Goal: Task Accomplishment & Management: Manage account settings

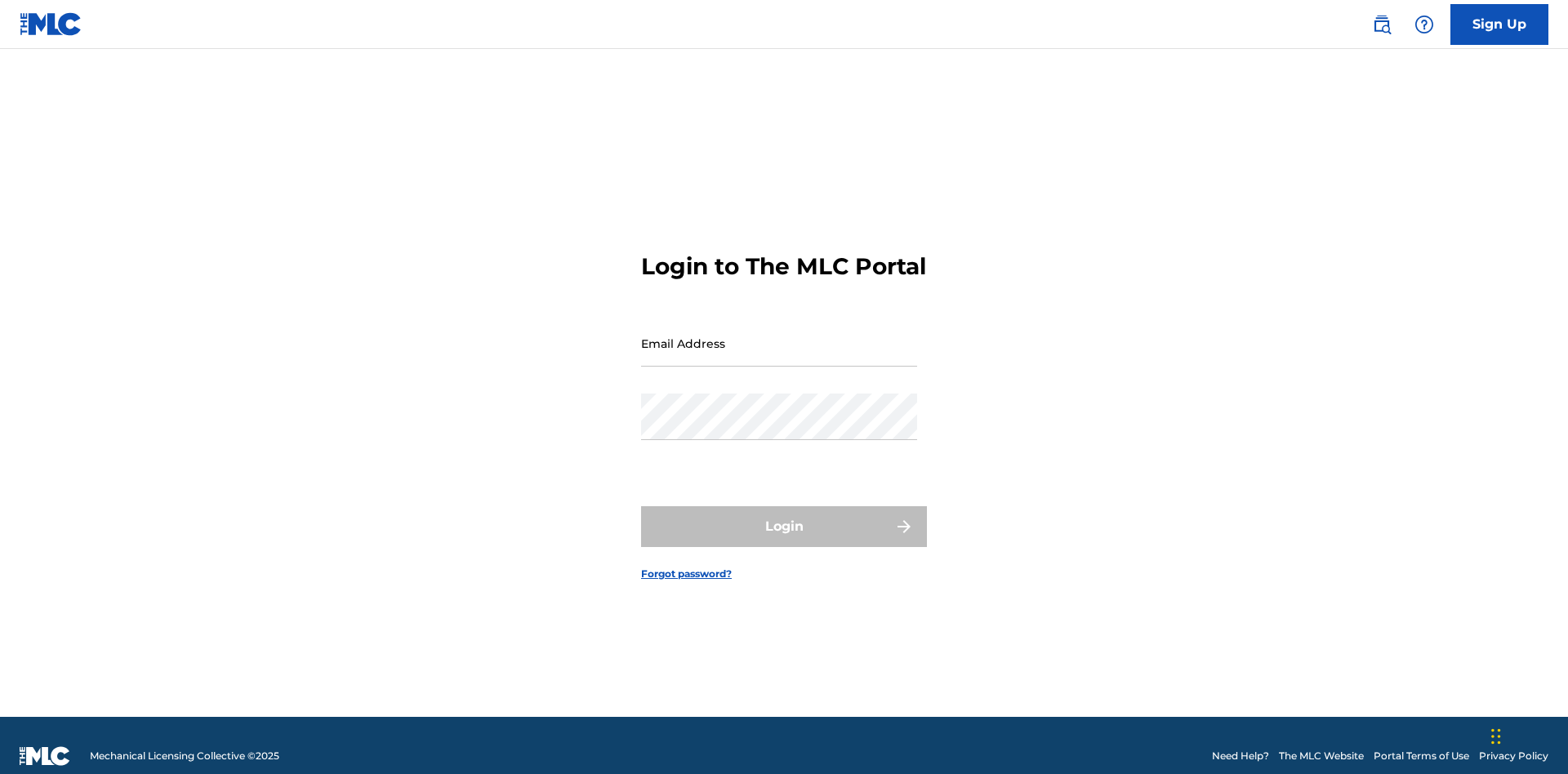
scroll to position [21, 0]
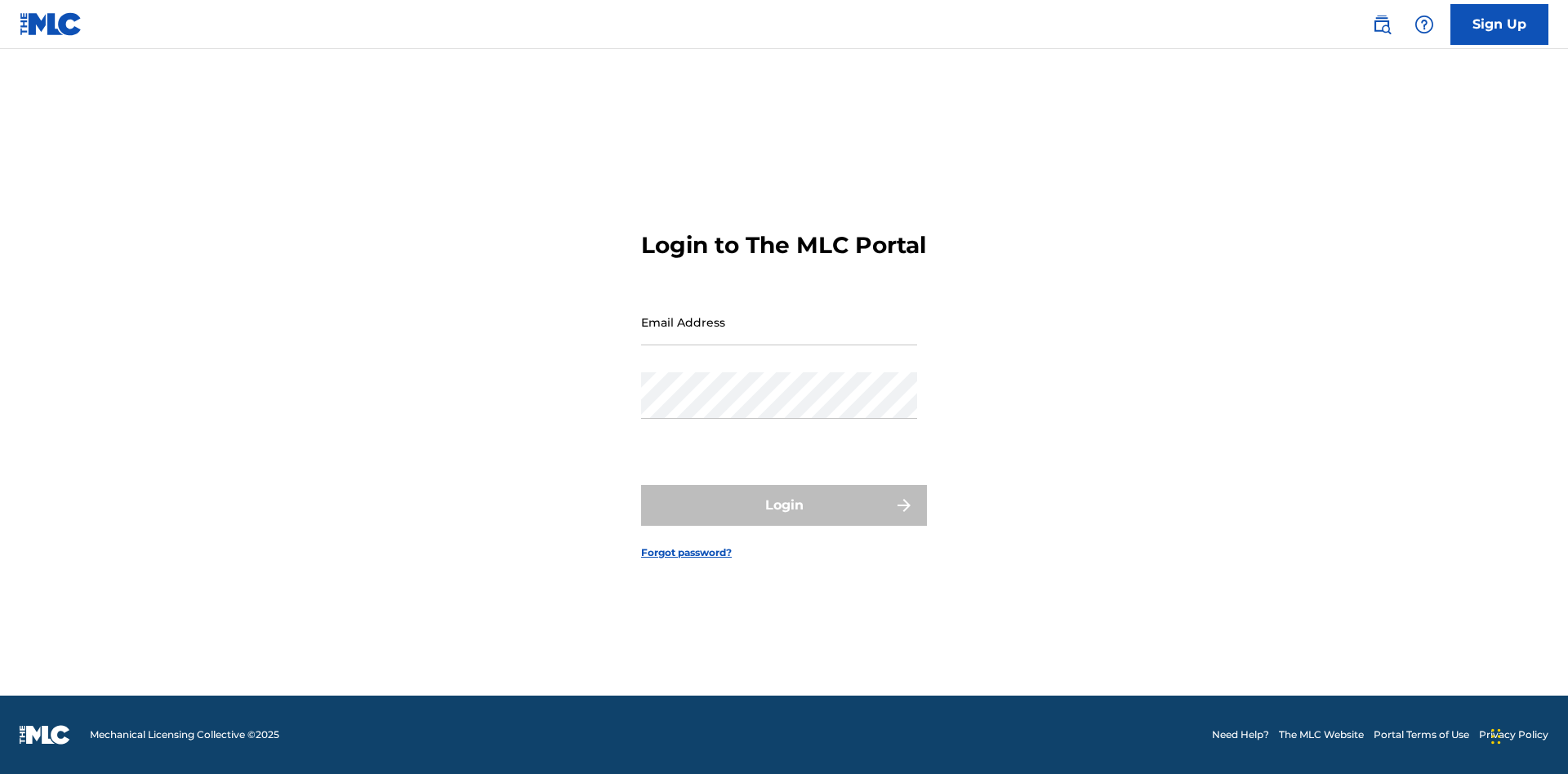
click at [779, 336] on input "Email Address" at bounding box center [779, 322] width 276 height 47
type input "[EMAIL_ADDRESS][DOMAIN_NAME]"
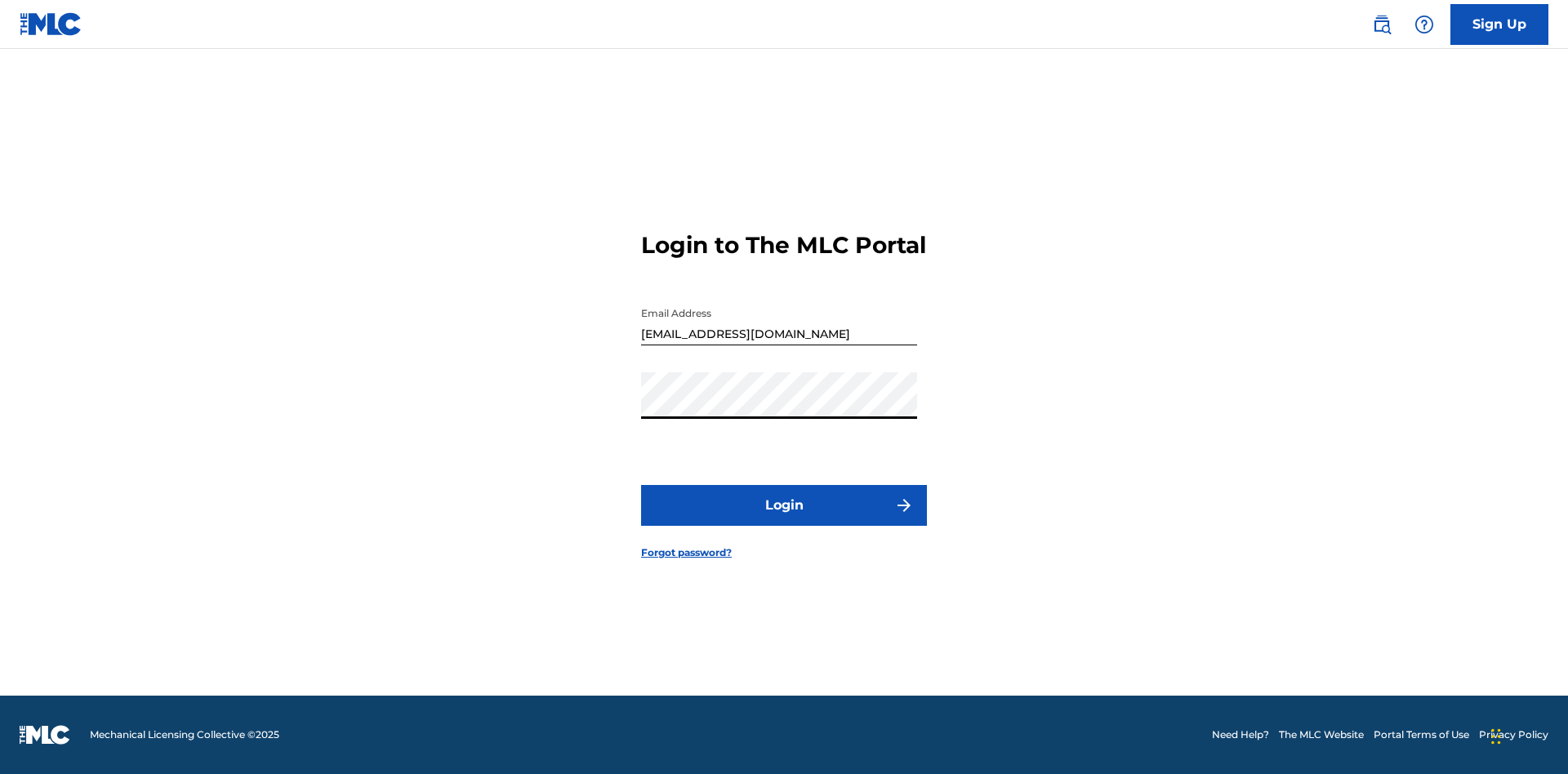
click at [784, 520] on button "Login" at bounding box center [784, 505] width 286 height 41
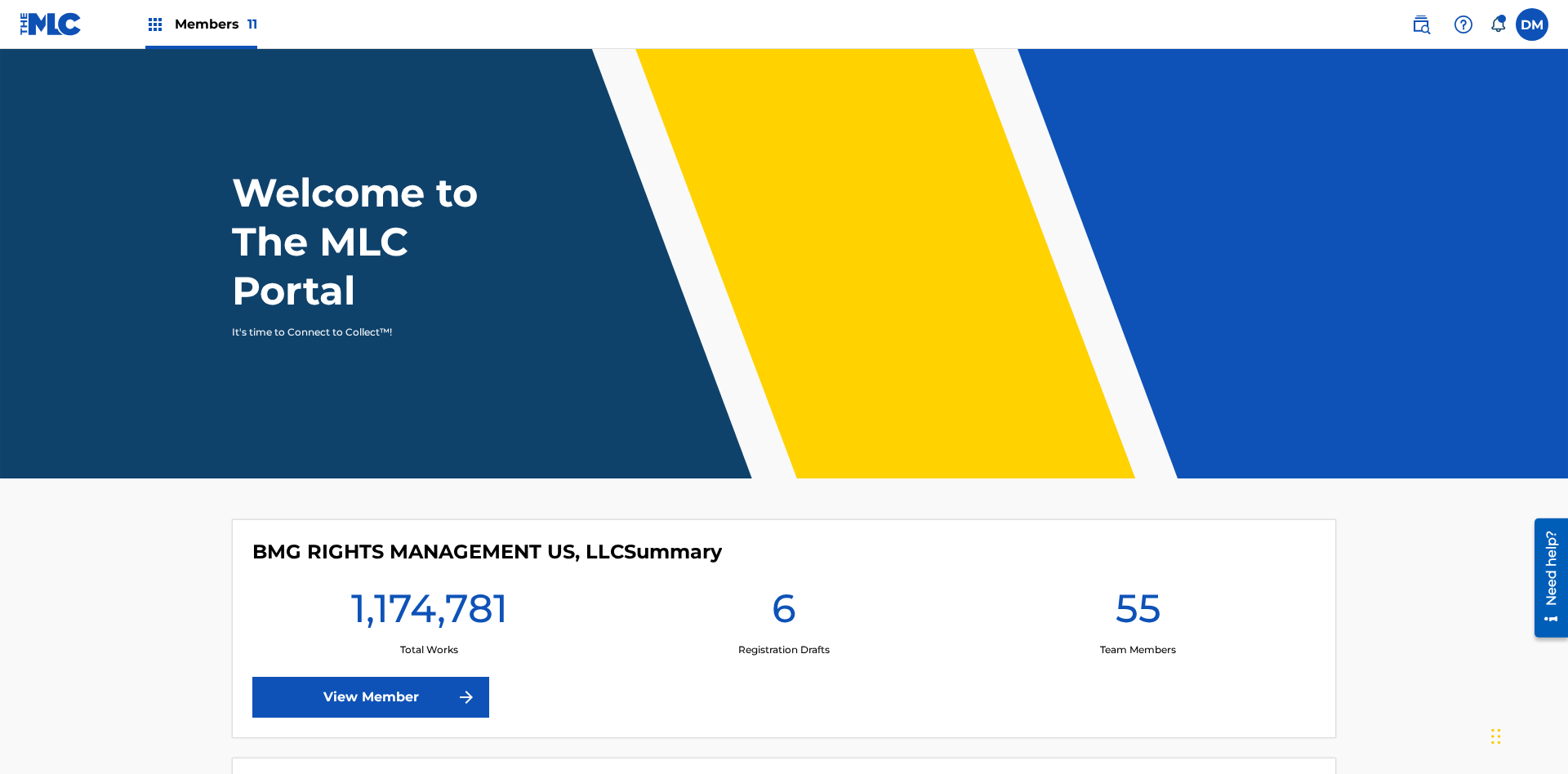
click at [201, 24] on span "Members 11" at bounding box center [216, 24] width 83 height 19
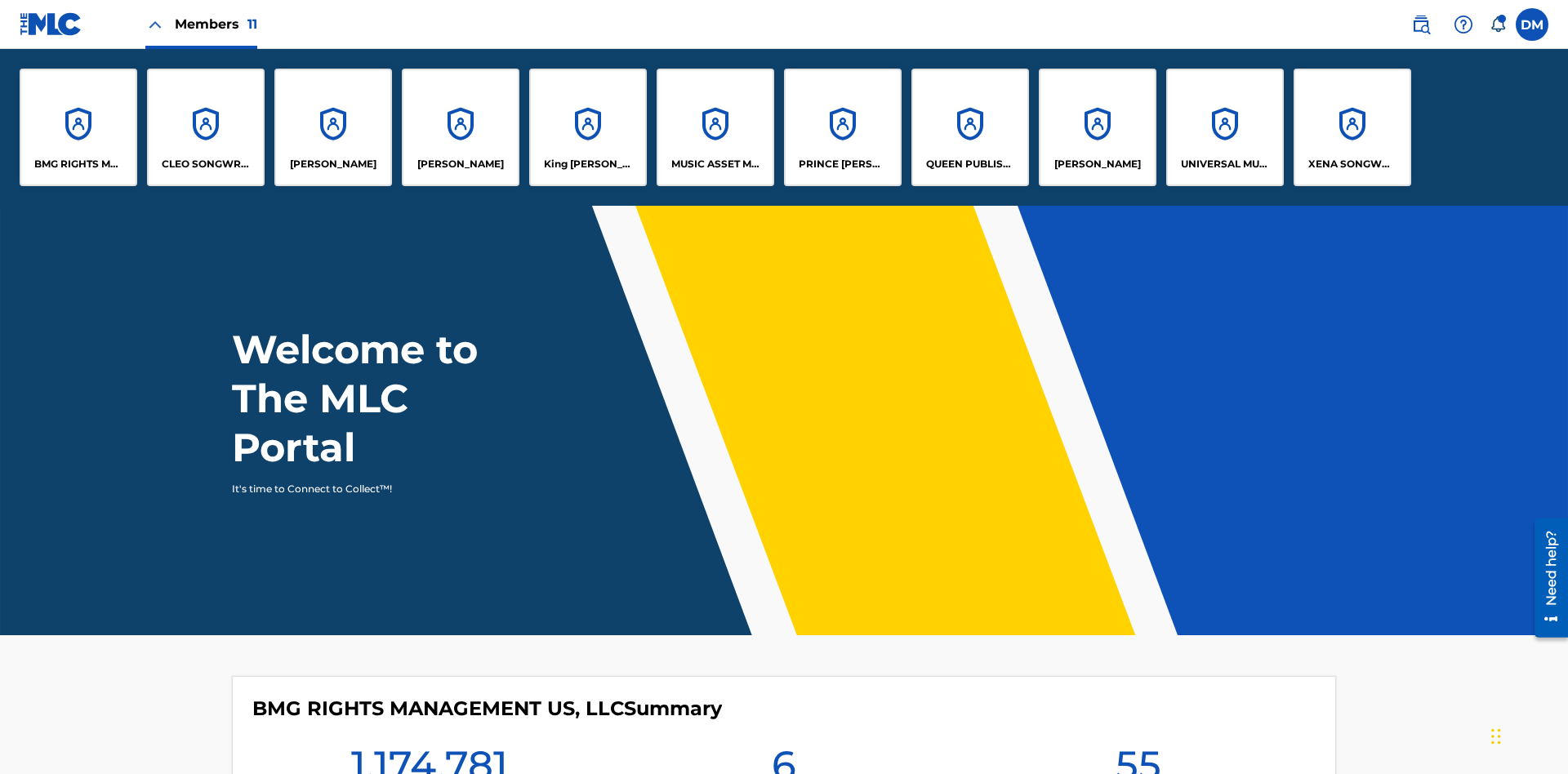
scroll to position [59, 0]
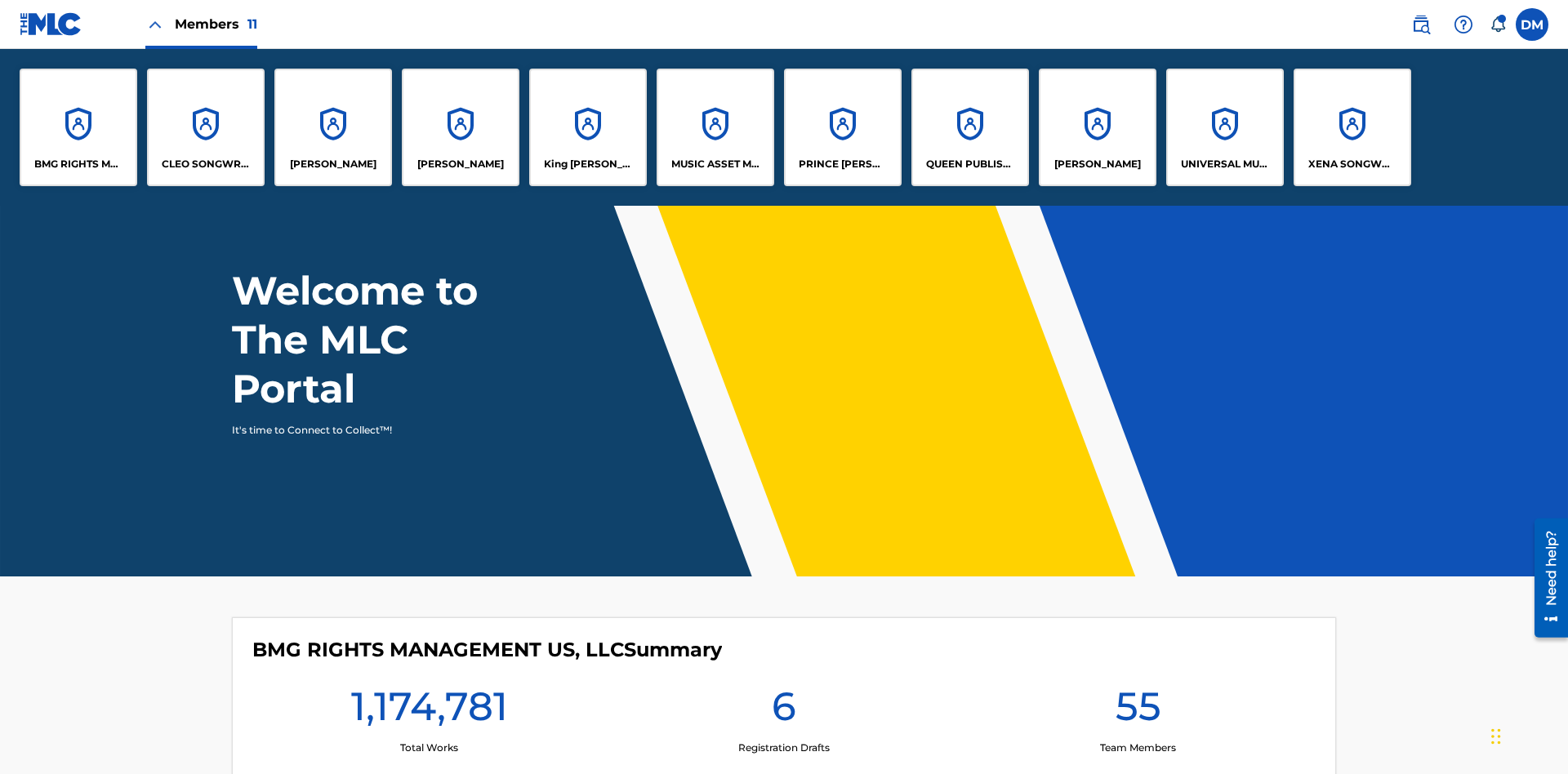
click at [1096, 164] on p "[PERSON_NAME]" at bounding box center [1097, 163] width 87 height 15
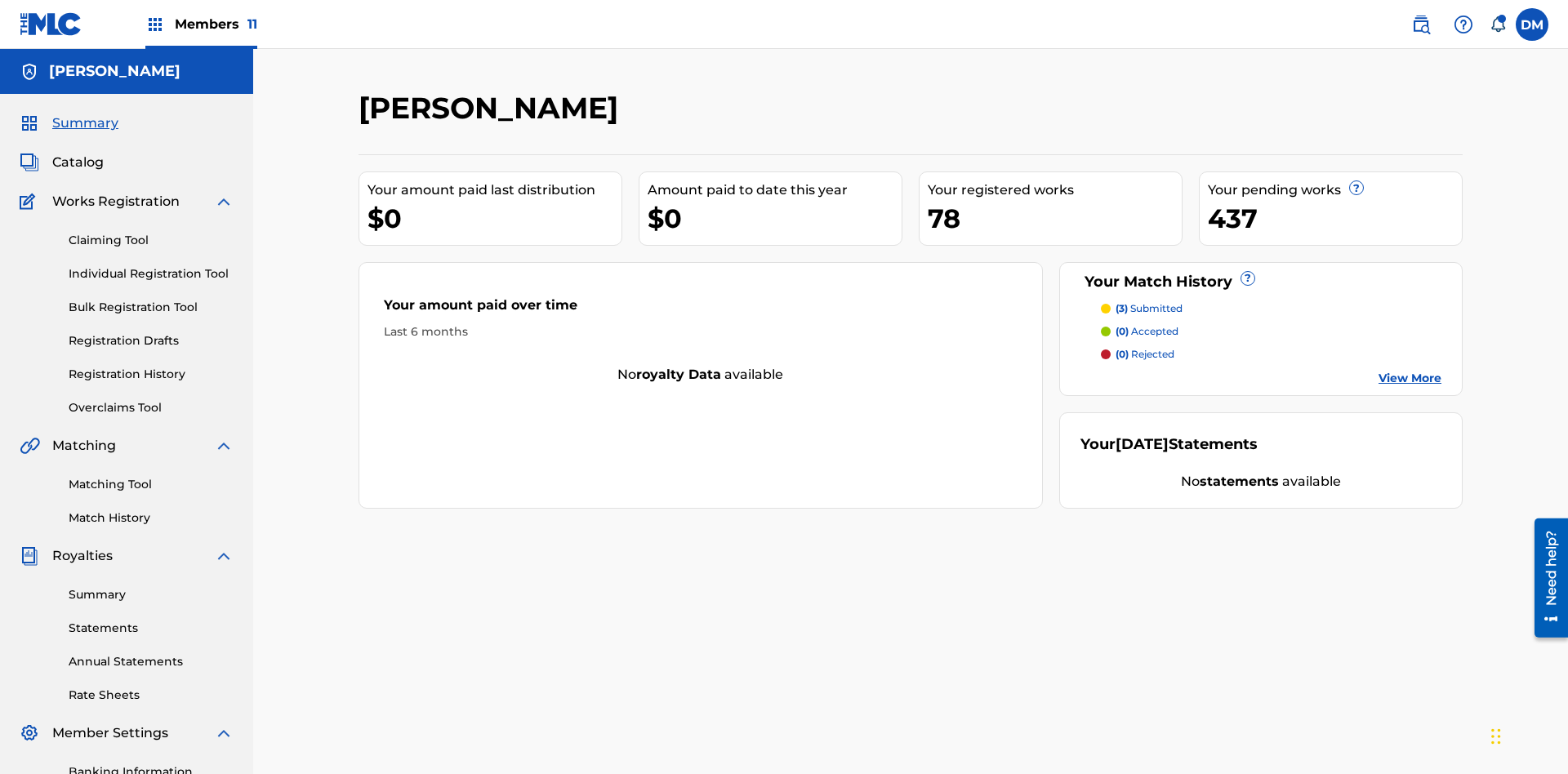
scroll to position [238, 0]
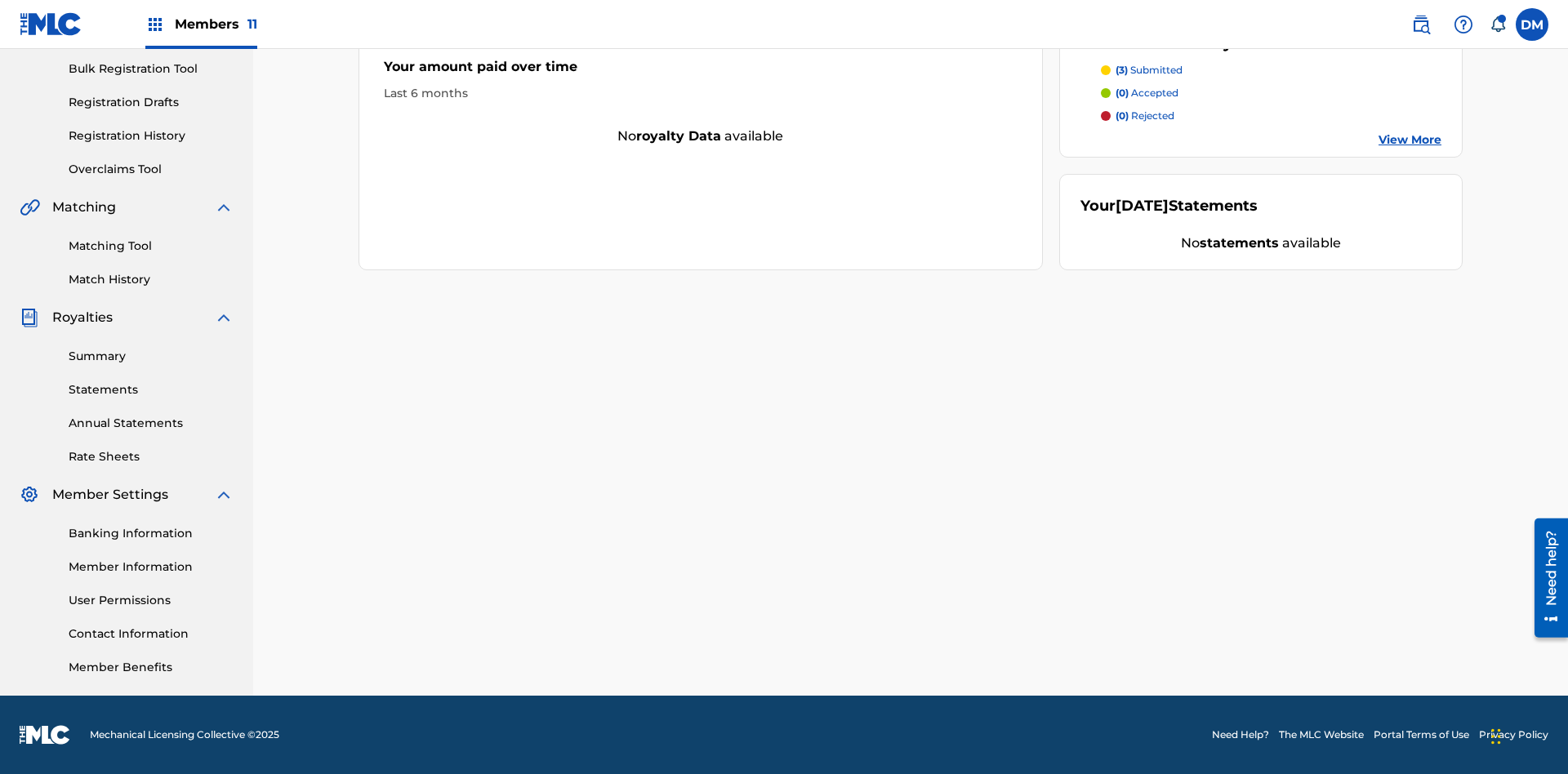
click at [151, 601] on link "User Permissions" at bounding box center [151, 601] width 165 height 17
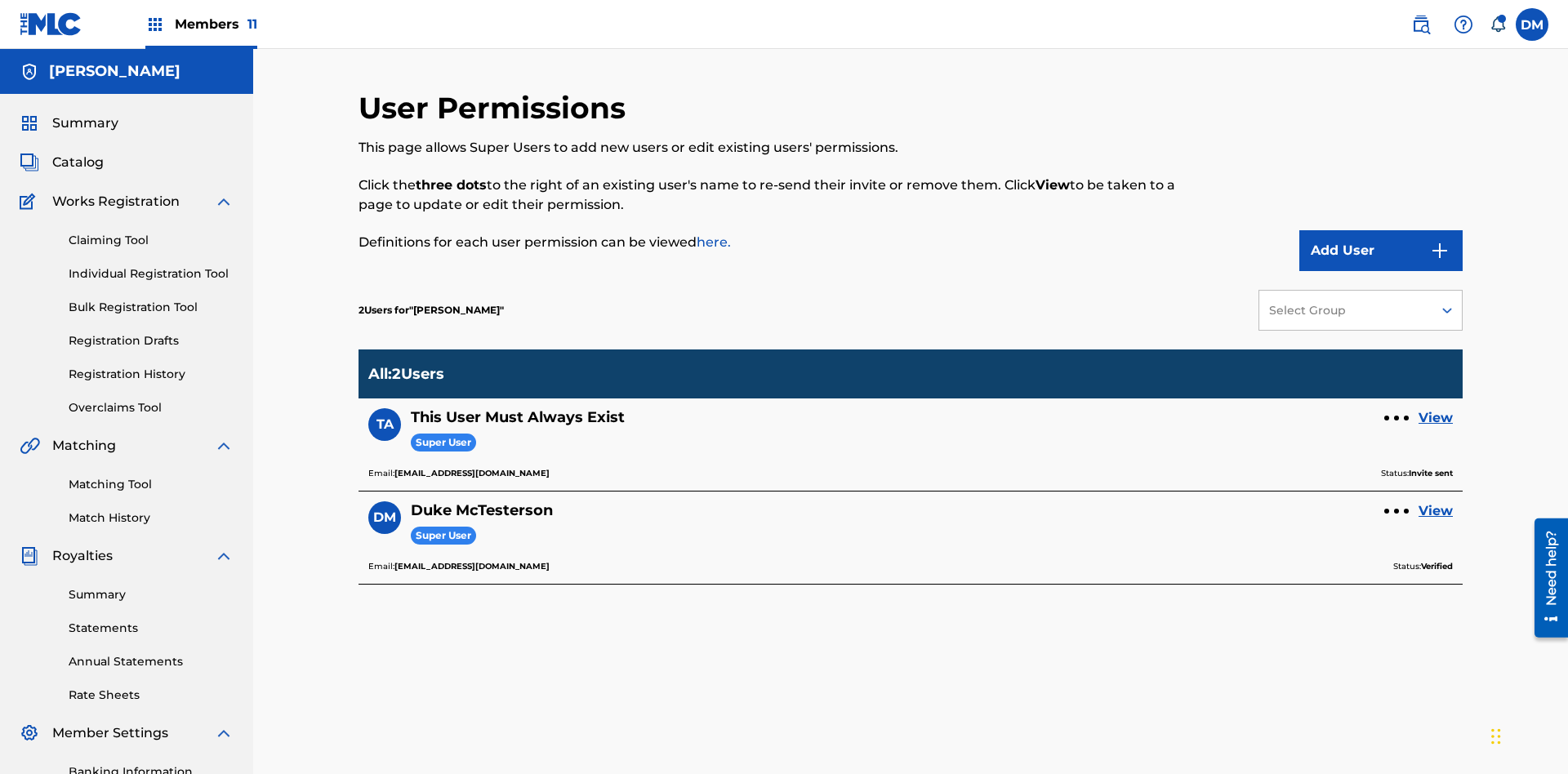
scroll to position [238, 0]
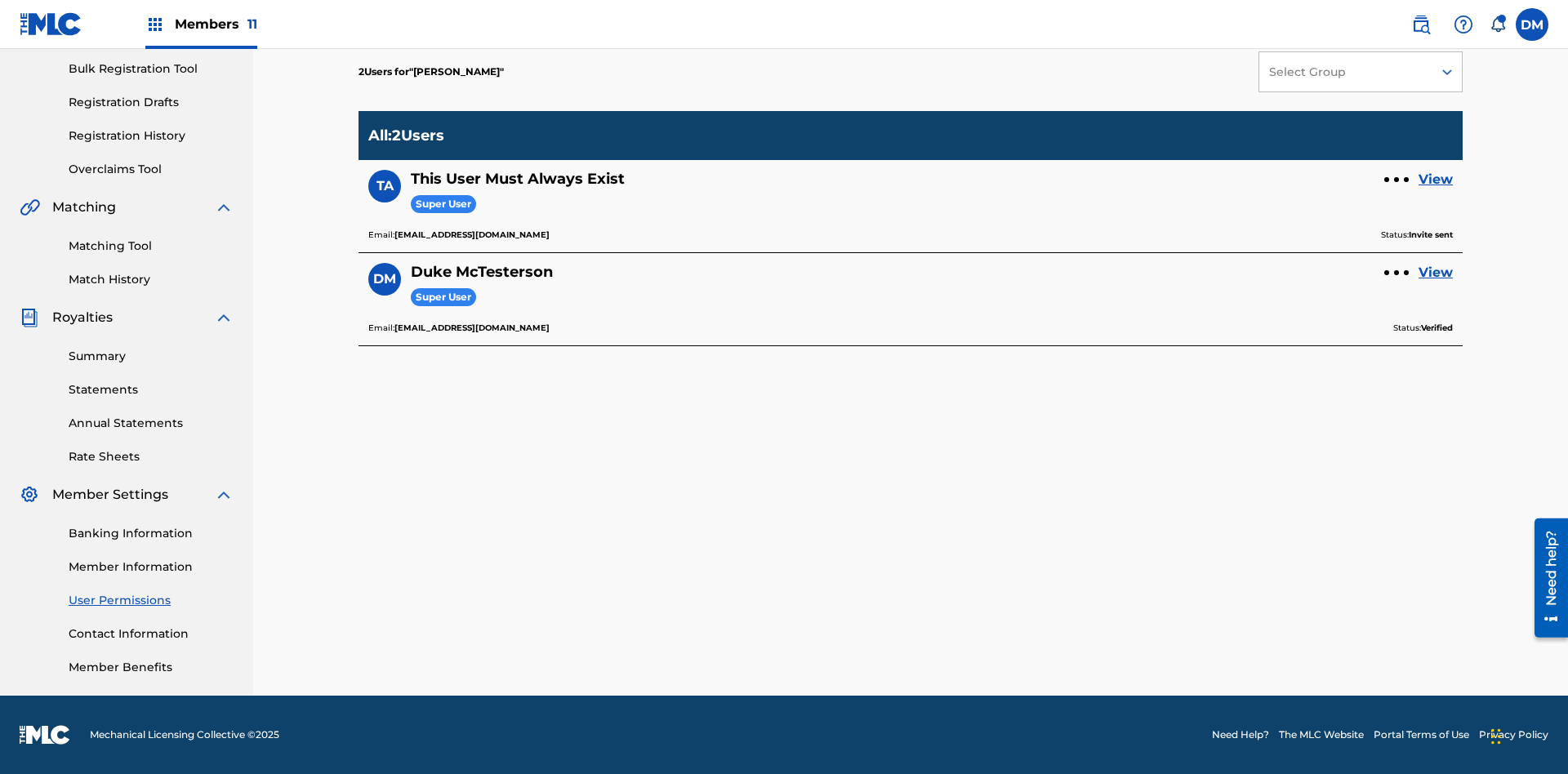
click at [1396, 179] on div at bounding box center [1396, 179] width 5 height 5
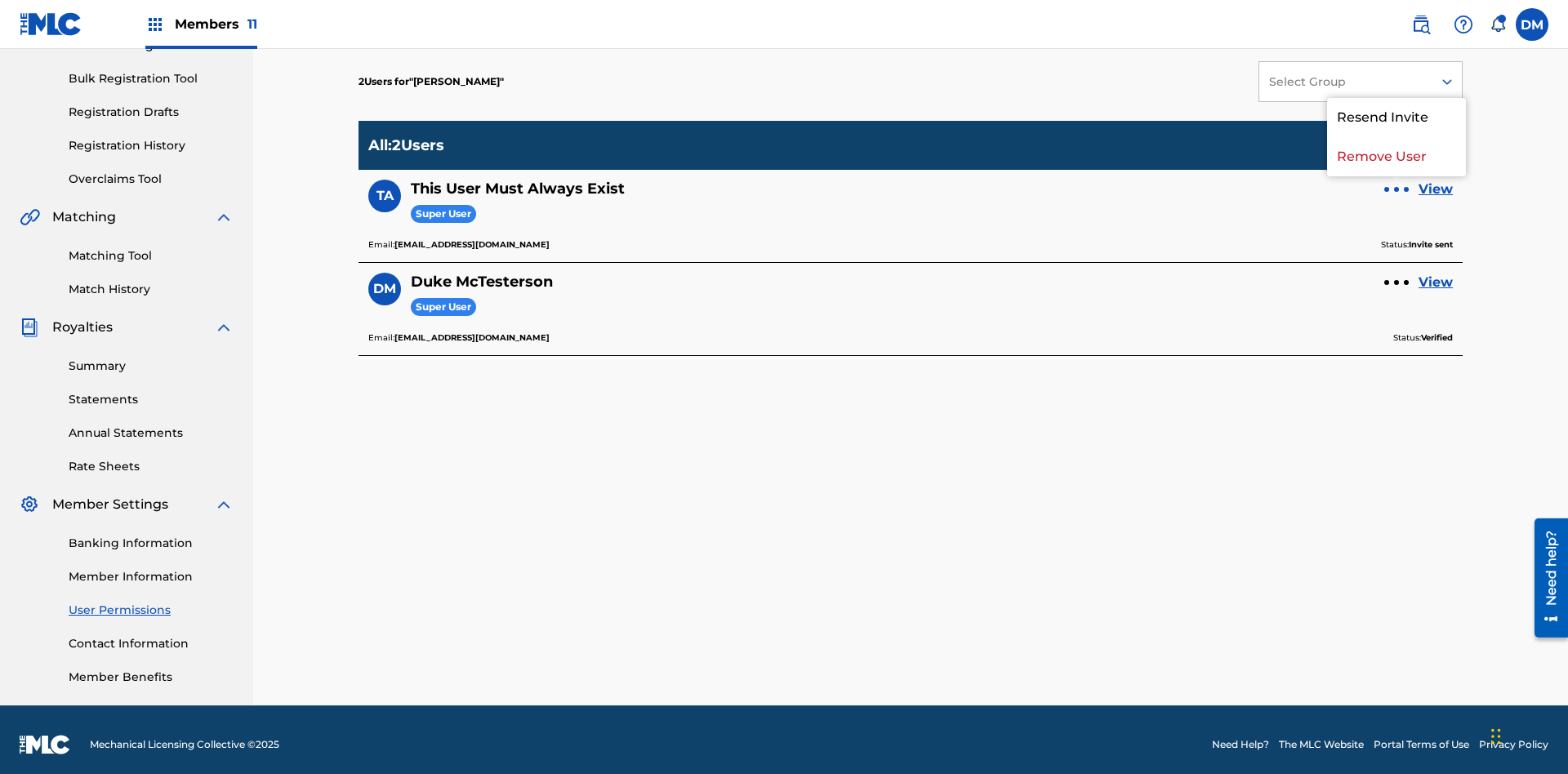
click at [1396, 118] on p "Resend Invite" at bounding box center [1396, 117] width 138 height 39
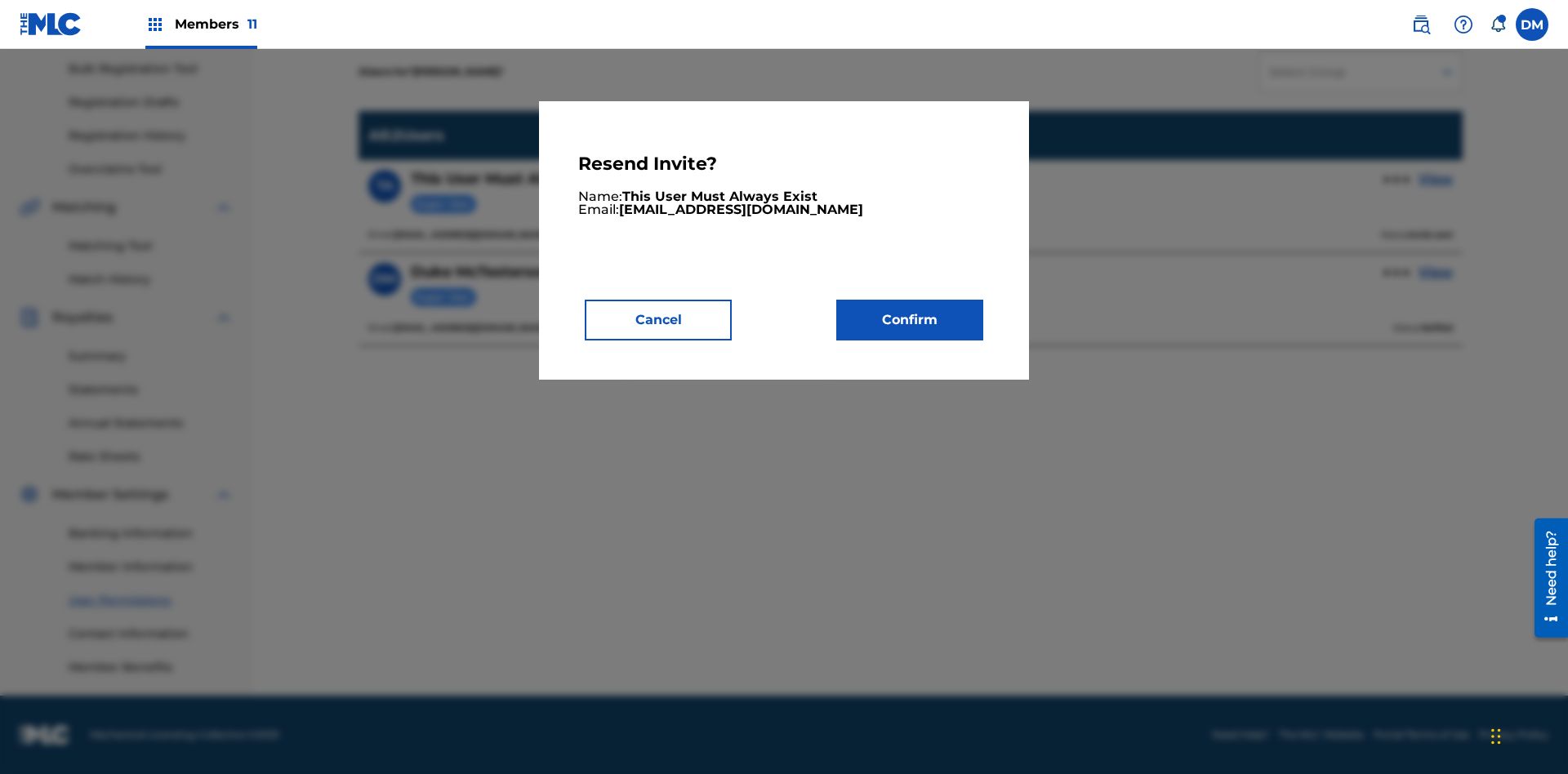
click at [910, 320] on button "Confirm" at bounding box center [910, 320] width 147 height 41
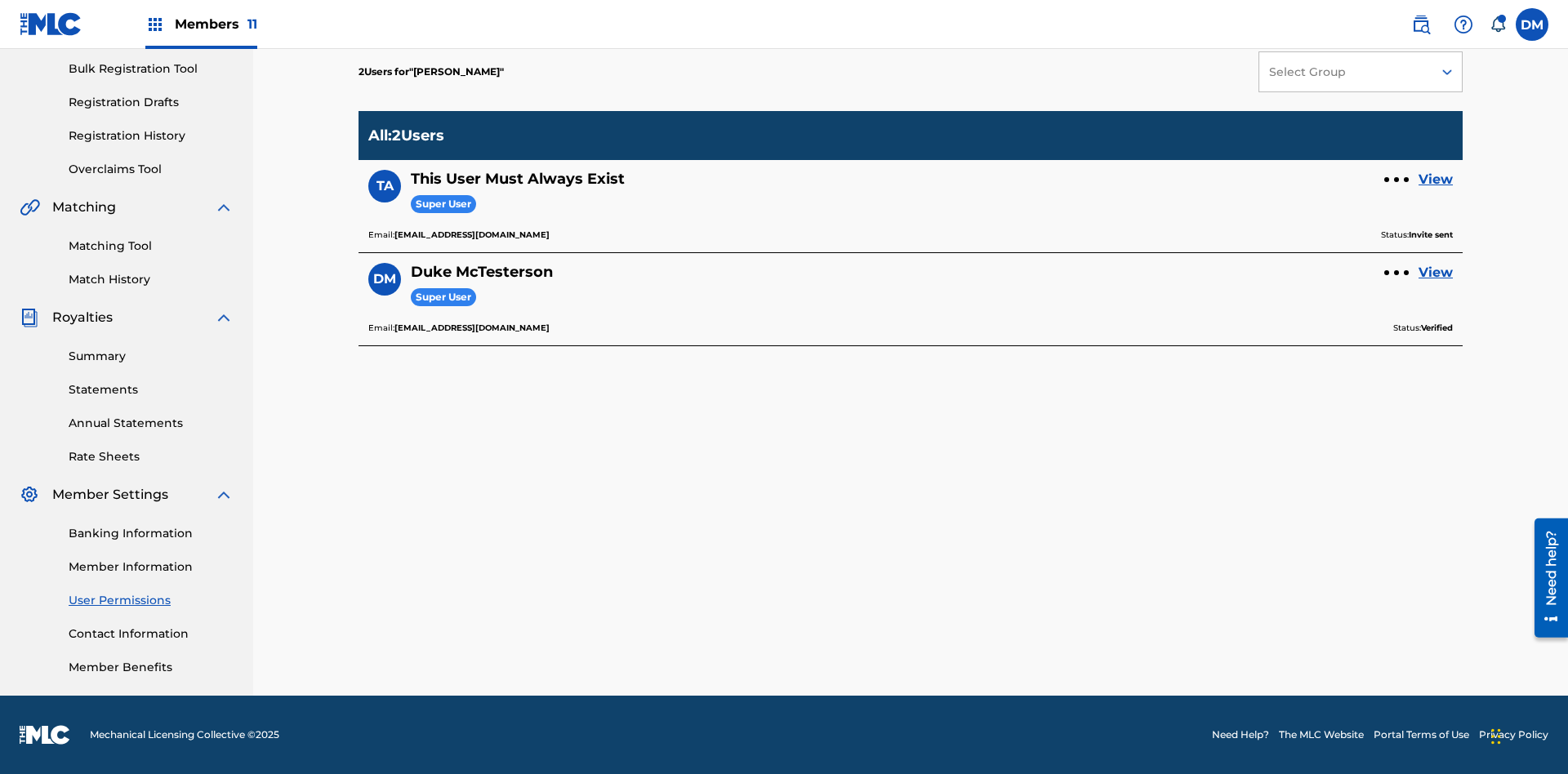
click at [1436, 179] on link "View" at bounding box center [1436, 180] width 34 height 20
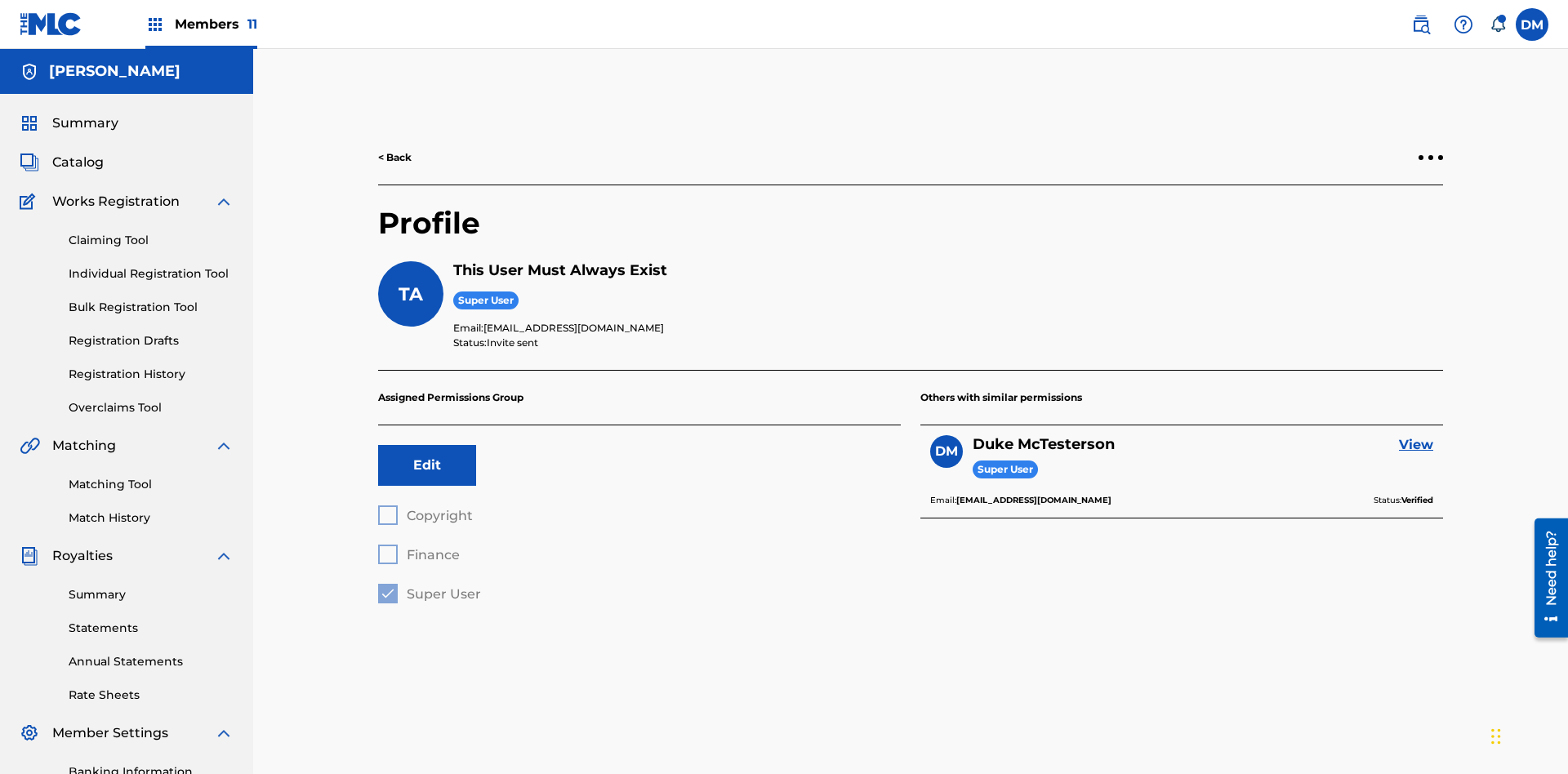
scroll to position [57, 0]
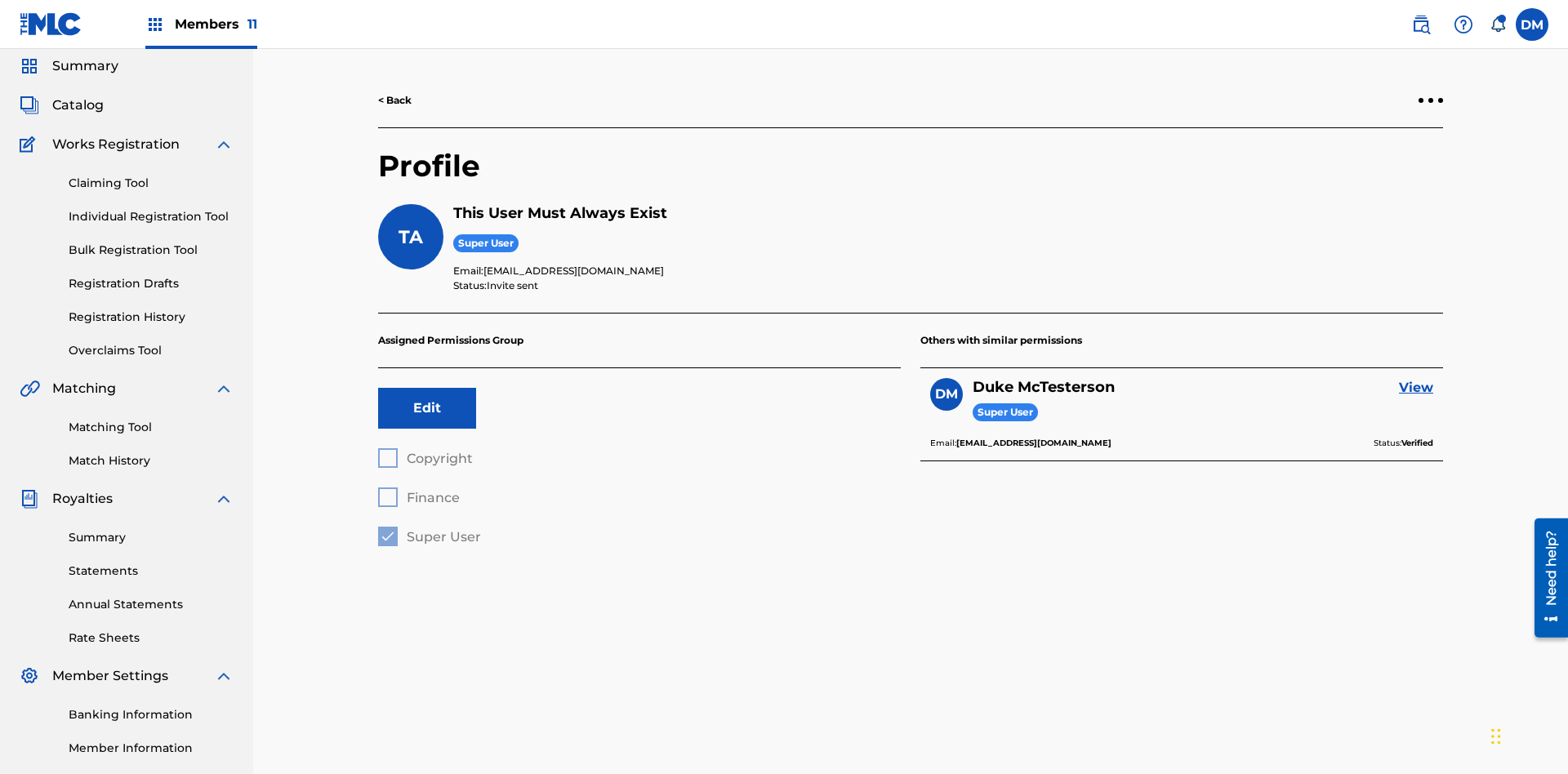
click at [1431, 101] on div at bounding box center [1430, 100] width 5 height 5
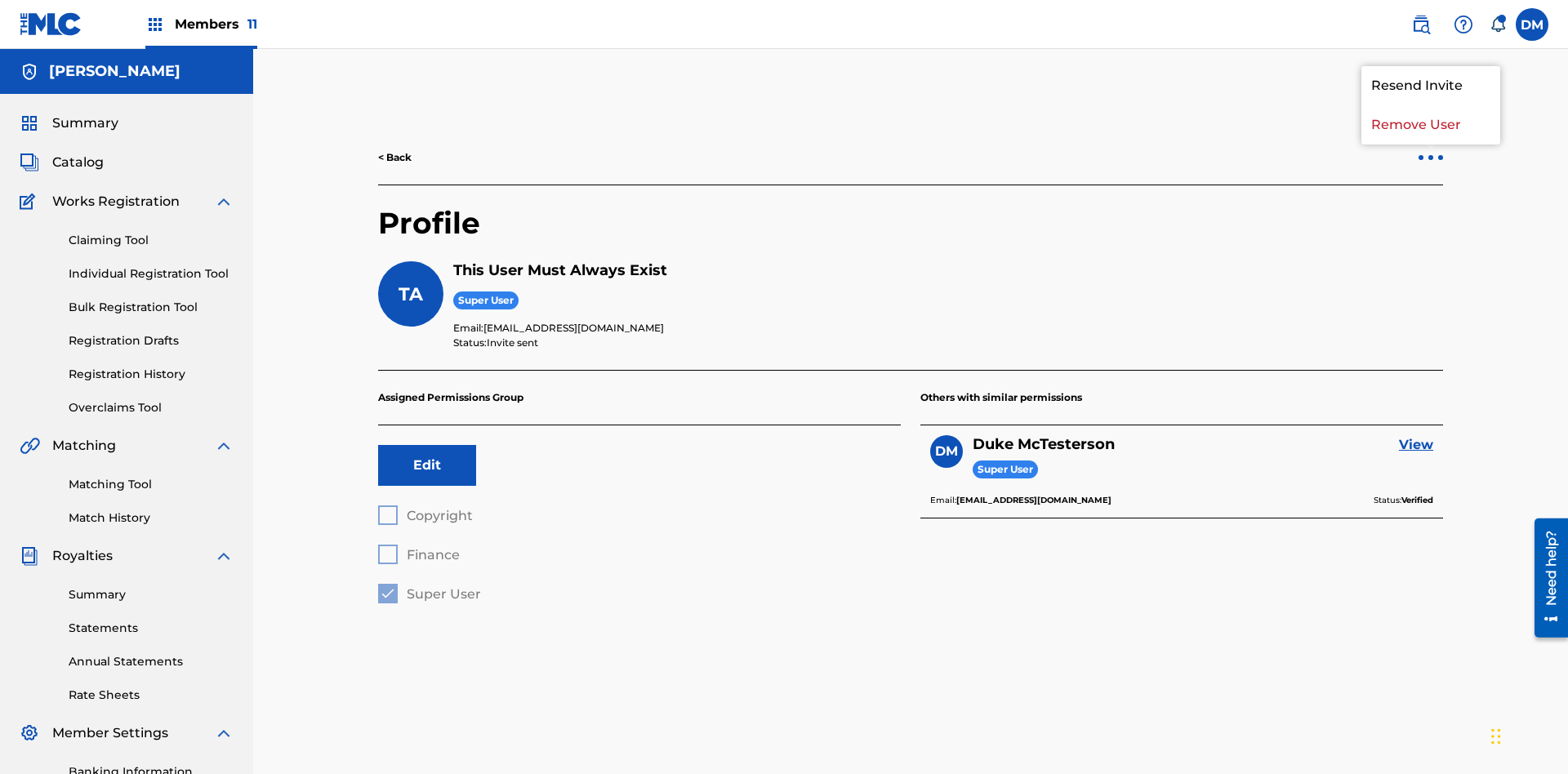
click at [1431, 86] on p "Resend Invite" at bounding box center [1430, 85] width 138 height 39
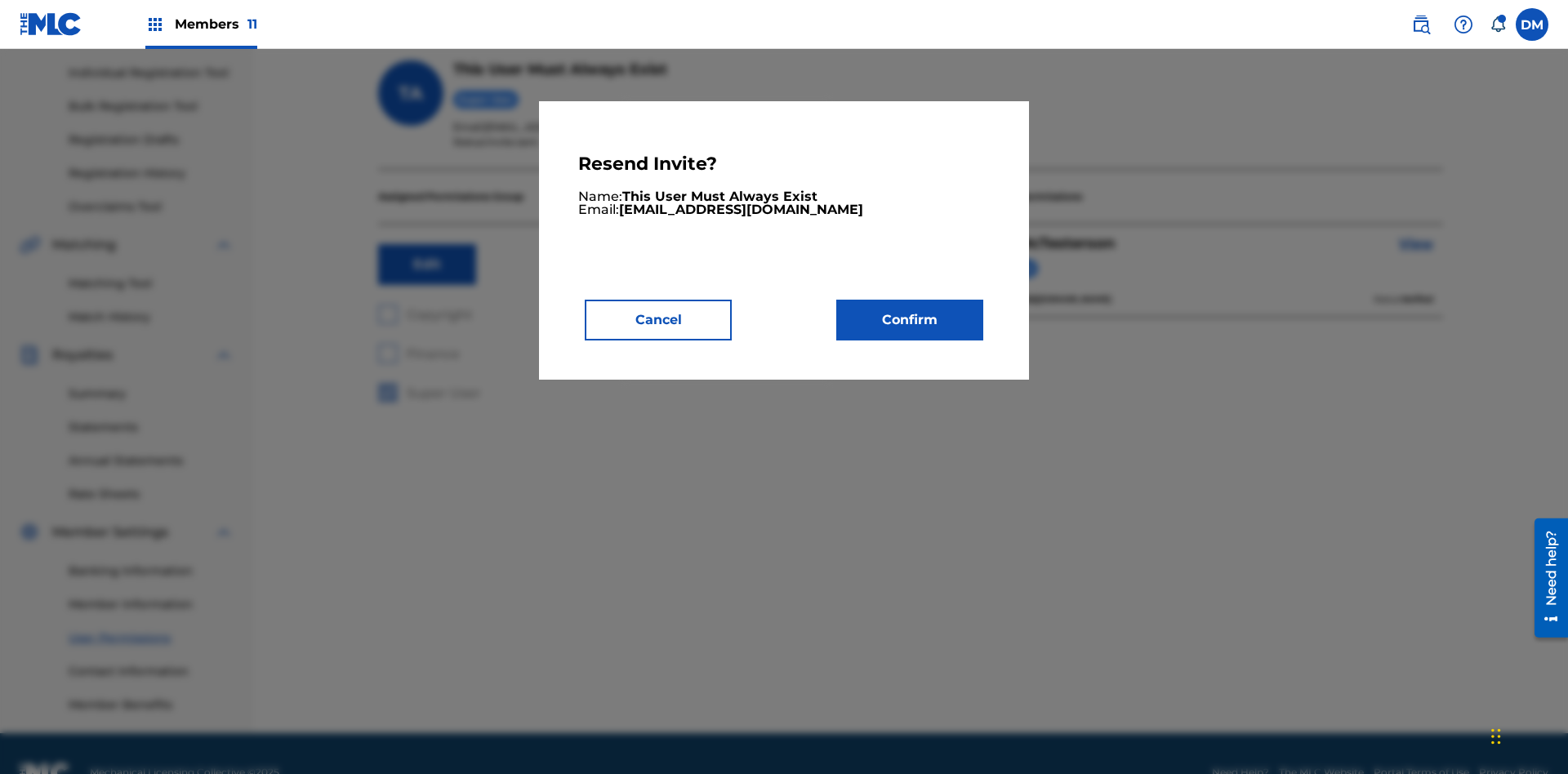
click at [910, 320] on button "Confirm" at bounding box center [910, 320] width 147 height 41
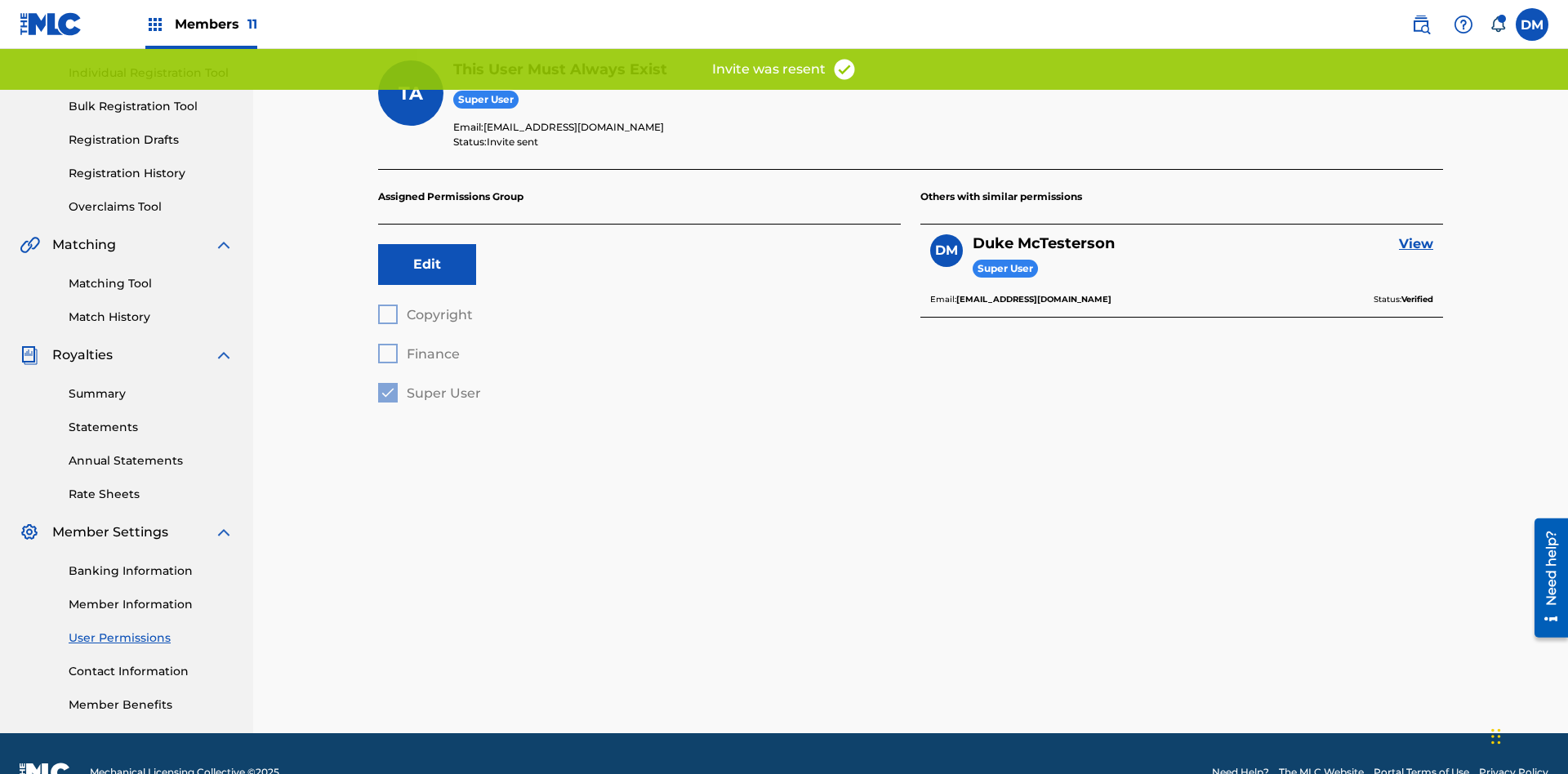
scroll to position [162, 0]
